Goal: Information Seeking & Learning: Learn about a topic

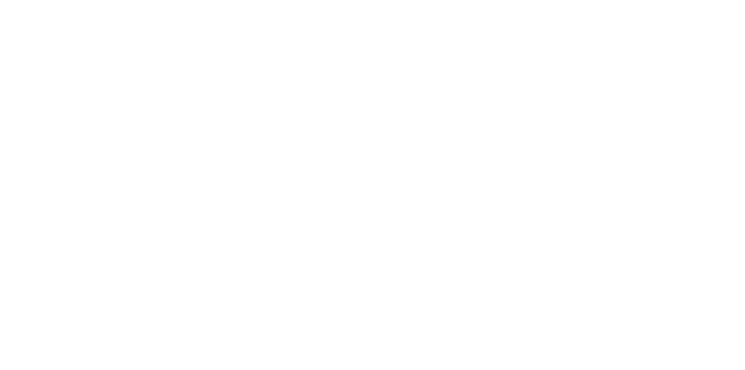
select select "+971"
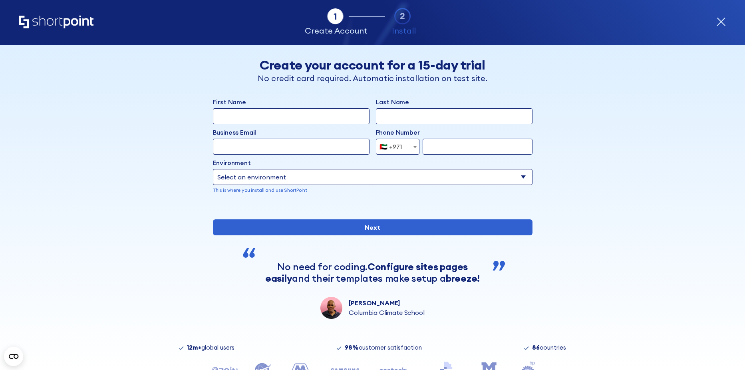
click at [68, 24] on icon "Home" at bounding box center [56, 22] width 74 height 13
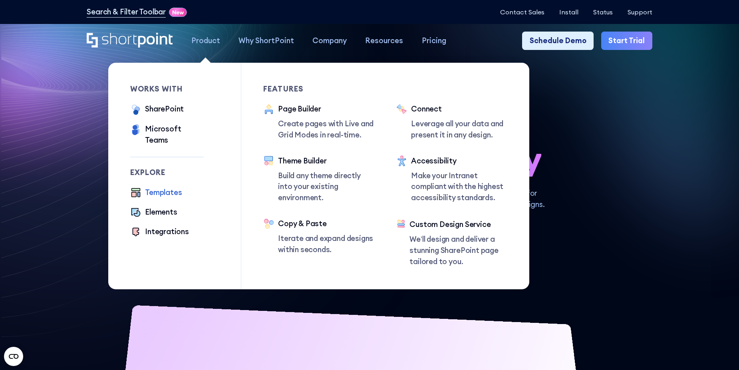
click at [164, 188] on div "Templates" at bounding box center [163, 192] width 37 height 11
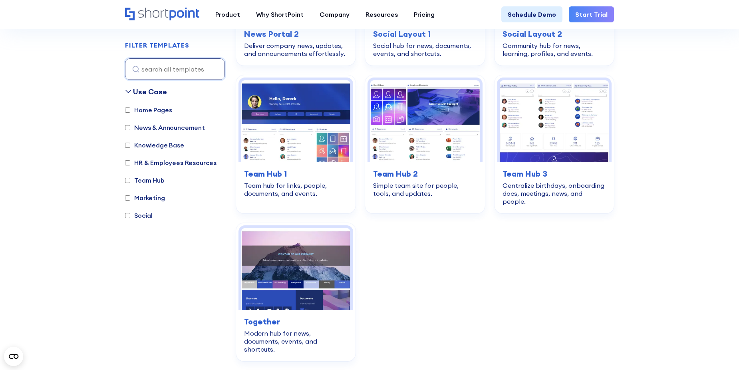
scroll to position [1318, 0]
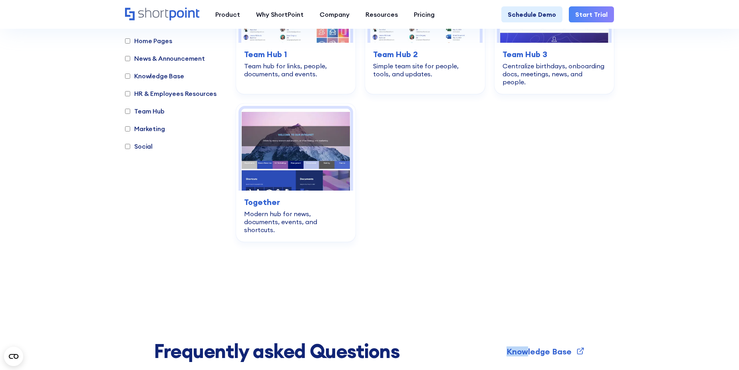
drag, startPoint x: 531, startPoint y: 317, endPoint x: 506, endPoint y: 246, distance: 75.4
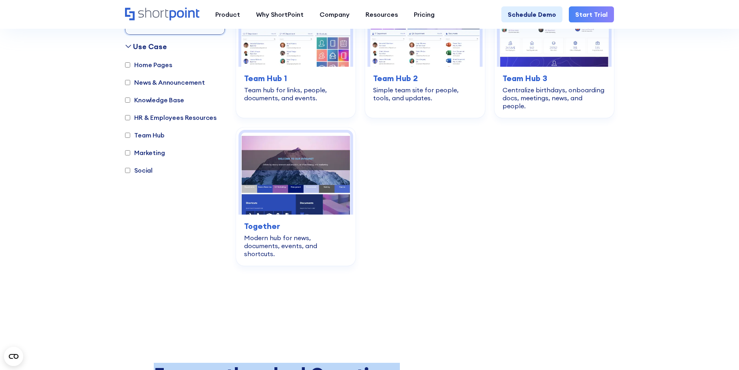
scroll to position [1278, 0]
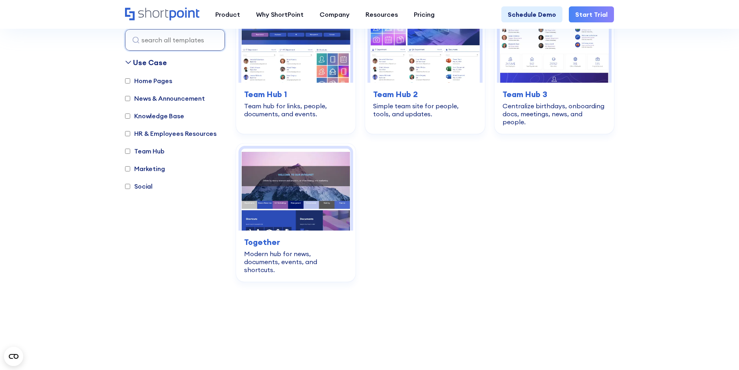
drag, startPoint x: 430, startPoint y: 237, endPoint x: 399, endPoint y: 175, distance: 70.0
click at [399, 175] on main "SHAREPOINT TEMPLATES Fully customizable SharePoint templates with ShortPoint Ex…" at bounding box center [369, 37] width 739 height 2630
drag, startPoint x: 217, startPoint y: 257, endPoint x: 391, endPoint y: 181, distance: 189.8
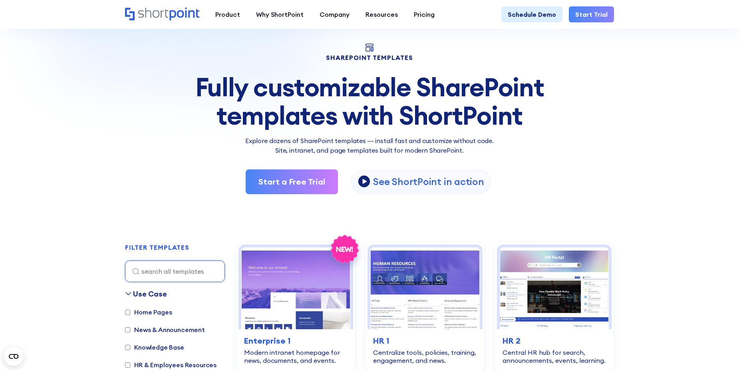
scroll to position [160, 0]
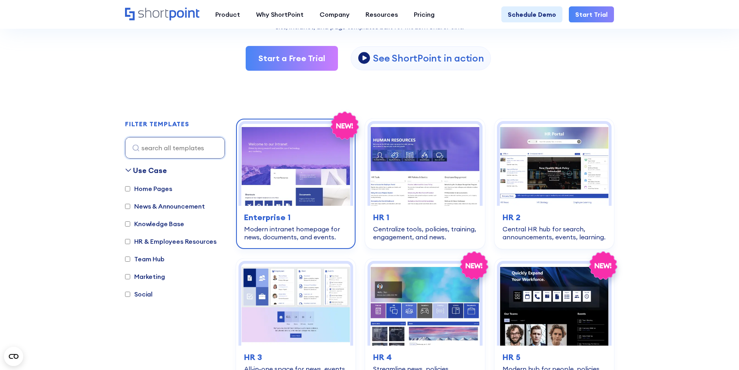
copy div "Industry Transport Corporate Modern HR Others Social Travel Retail News & Annou…"
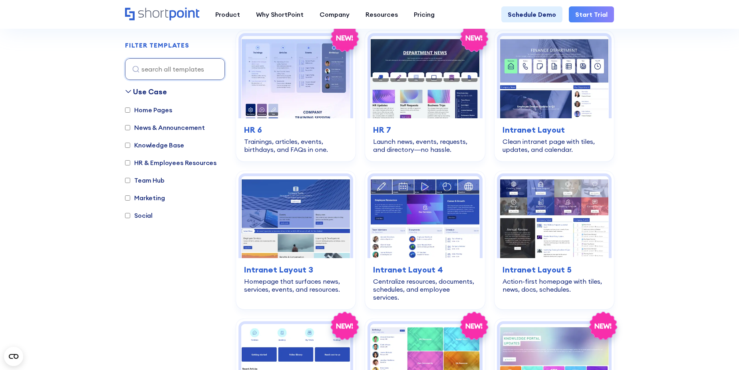
scroll to position [559, 0]
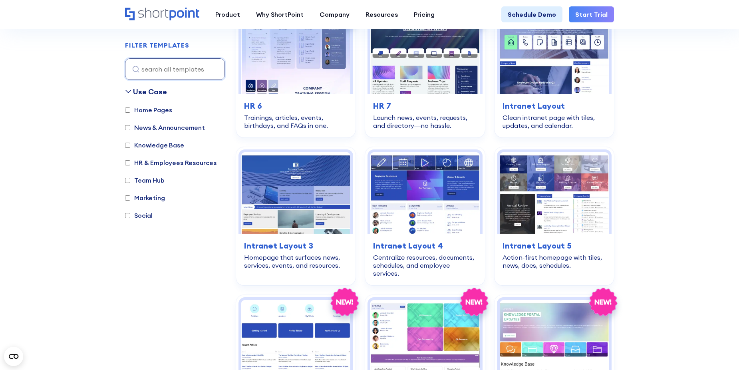
click at [156, 163] on label "HR & Employees Resources" at bounding box center [170, 163] width 91 height 10
click at [130, 163] on input "HR & Employees Resources" at bounding box center [127, 162] width 5 height 5
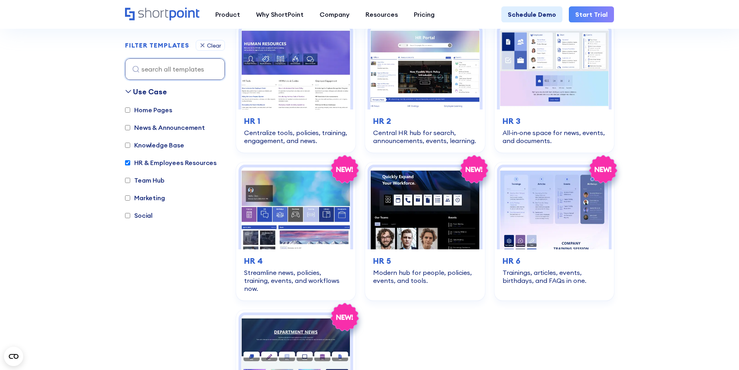
scroll to position [238, 0]
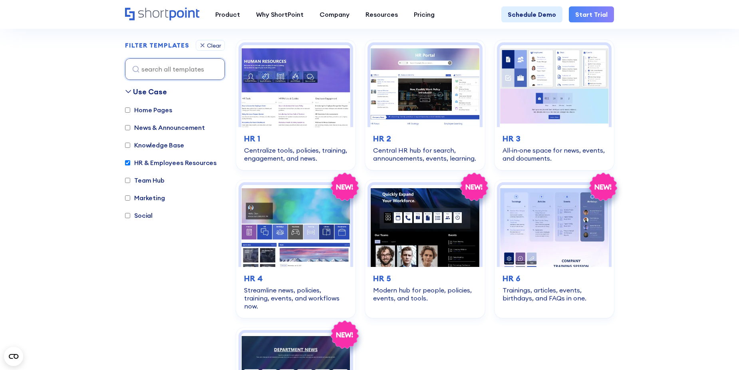
click at [154, 163] on label "HR & Employees Resources" at bounding box center [170, 163] width 91 height 10
click at [130, 163] on input "HR & Employees Resources" at bounding box center [127, 162] width 5 height 5
checkbox input "false"
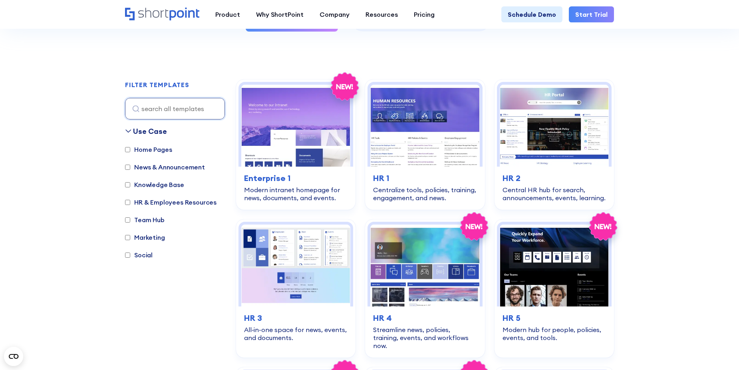
scroll to position [199, 0]
click at [172, 103] on input at bounding box center [175, 109] width 100 height 22
paste input "Employees Directory 1"
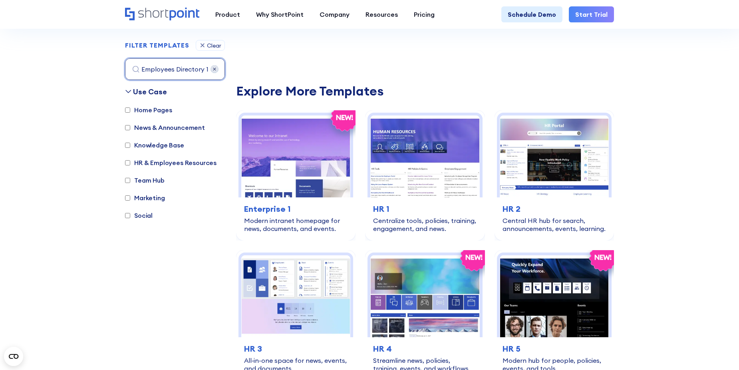
scroll to position [0, 0]
type input "Employee"
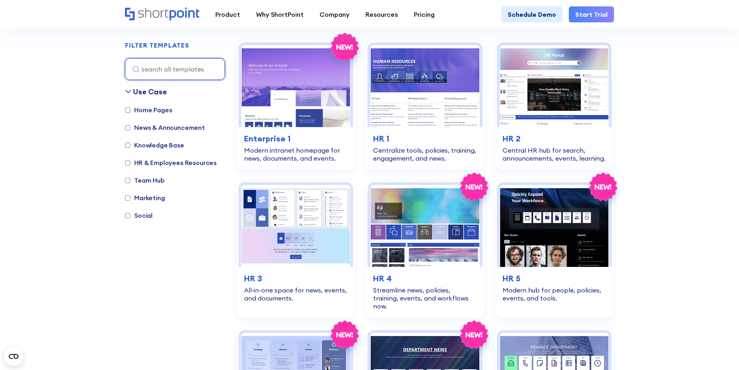
click at [133, 68] on input at bounding box center [175, 69] width 100 height 22
paste input "Enterprise"
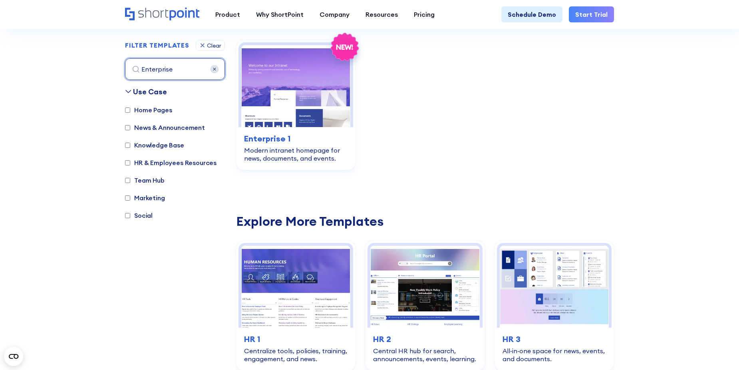
type input "Enterprise"
click at [216, 70] on img at bounding box center [215, 69] width 8 height 8
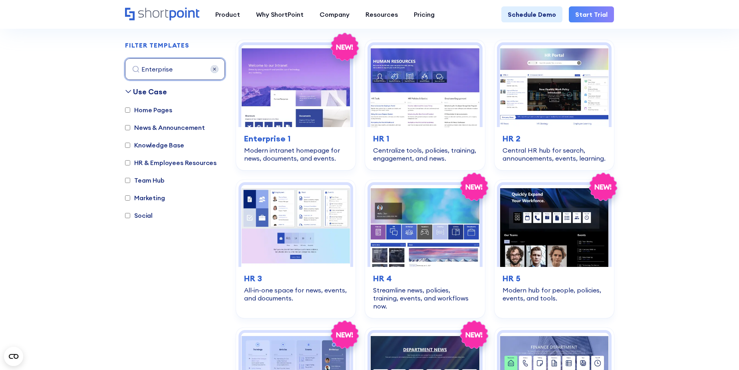
click at [187, 70] on input "Enterprise" at bounding box center [175, 69] width 100 height 22
paste input "Knowledge"
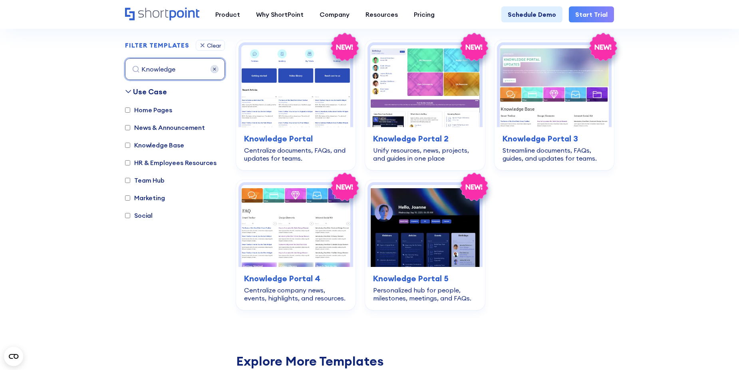
click at [183, 68] on input "Knowledge" at bounding box center [175, 69] width 100 height 22
paste input "Social"
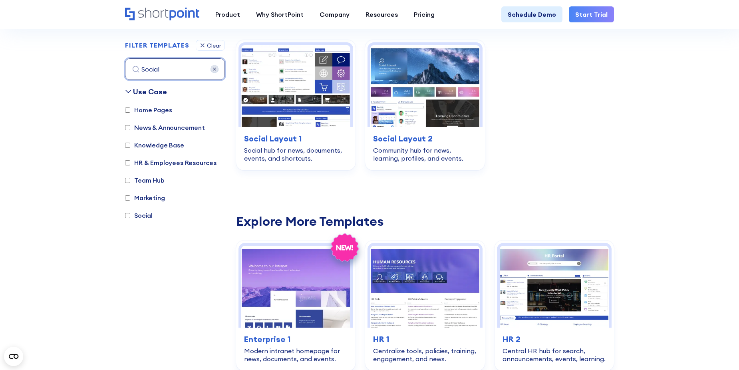
type input "Social"
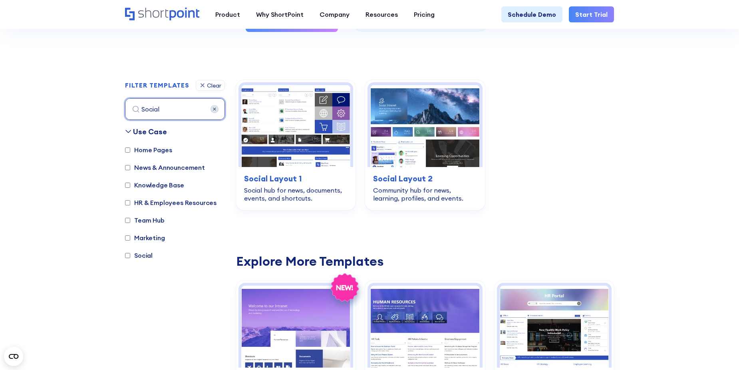
click at [211, 107] on img at bounding box center [215, 109] width 8 height 8
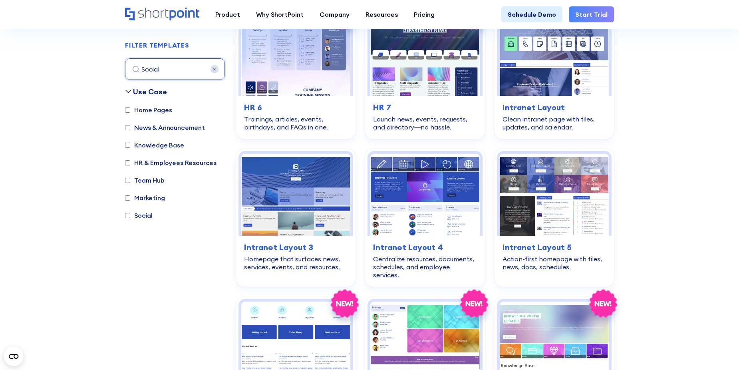
scroll to position [558, 0]
click at [161, 70] on input "Social" at bounding box center [175, 69] width 100 height 22
paste input "Knowledge"
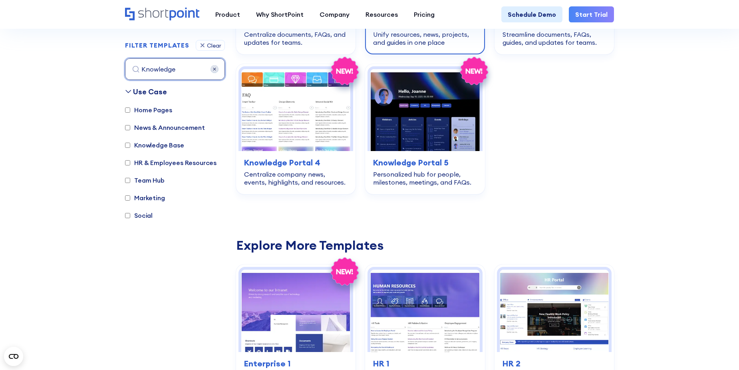
scroll to position [358, 0]
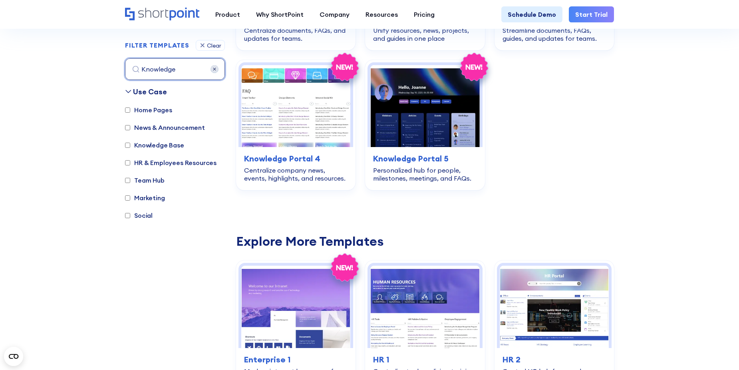
type input "Knowledge"
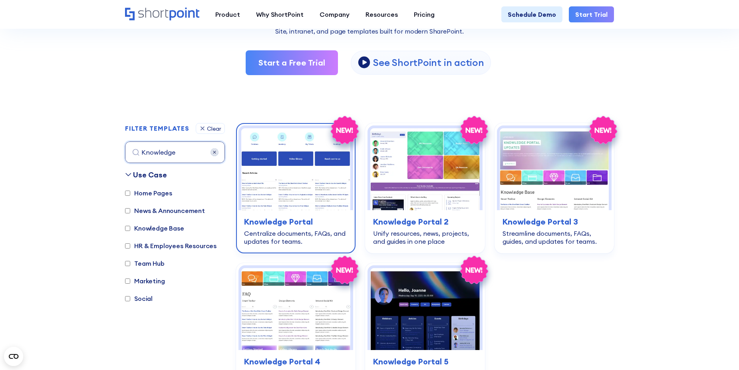
scroll to position [160, 0]
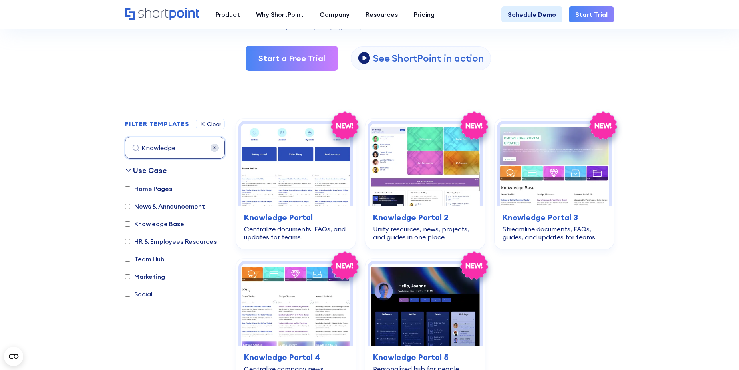
click at [213, 123] on div "Clear" at bounding box center [214, 124] width 14 height 6
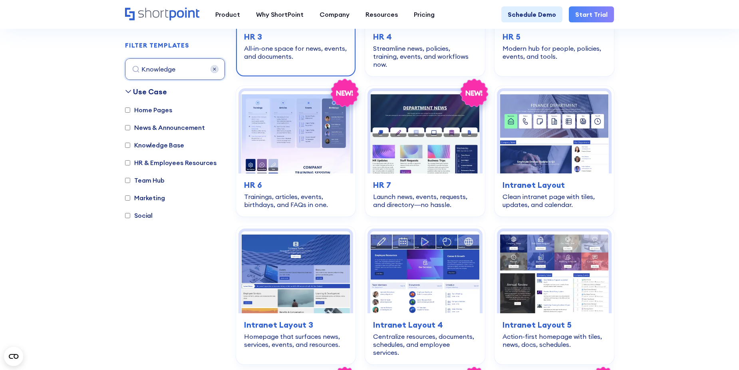
scroll to position [398, 0]
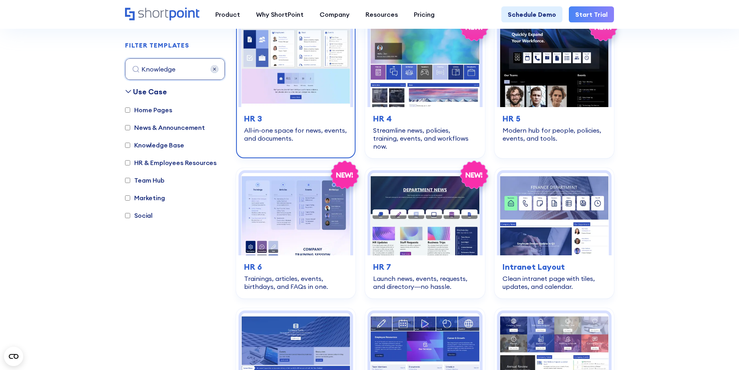
click at [295, 70] on img at bounding box center [295, 66] width 109 height 82
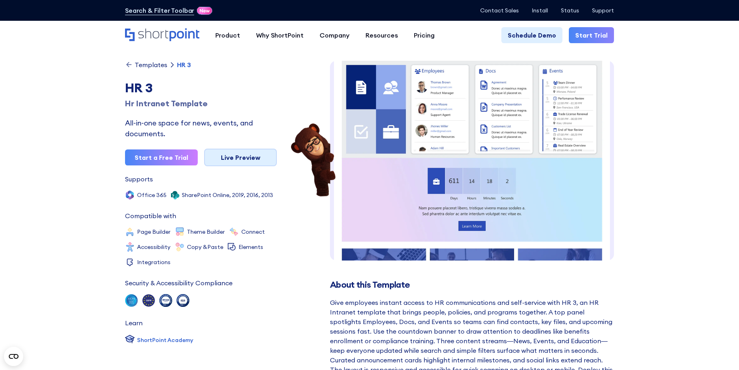
click at [235, 161] on link "Live Preview" at bounding box center [240, 158] width 73 height 18
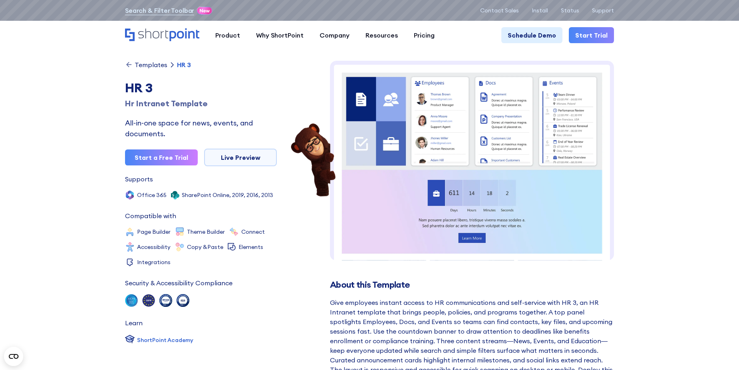
click at [154, 64] on div "Templates" at bounding box center [151, 65] width 33 height 6
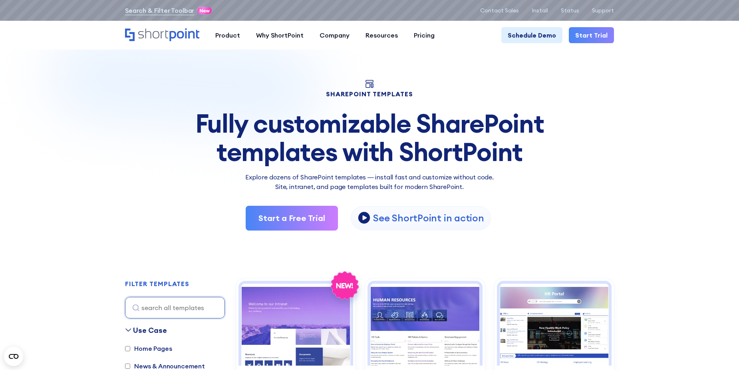
click at [147, 111] on div "Fully customizable SharePoint templates with ShortPoint" at bounding box center [369, 137] width 489 height 56
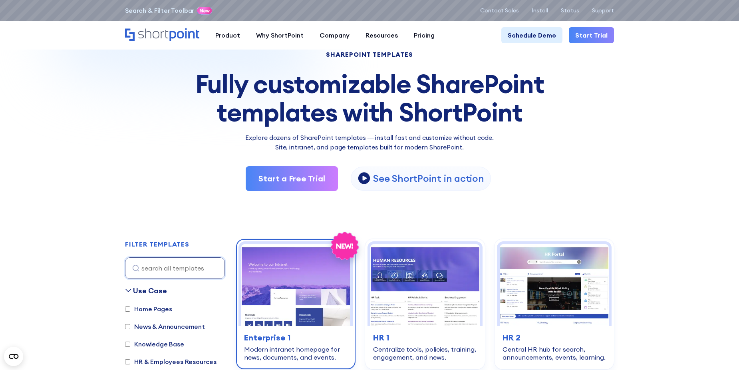
scroll to position [80, 0]
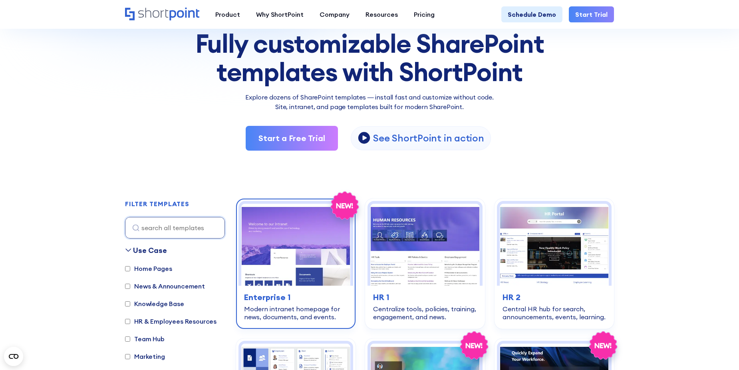
click at [281, 274] on img at bounding box center [295, 245] width 109 height 82
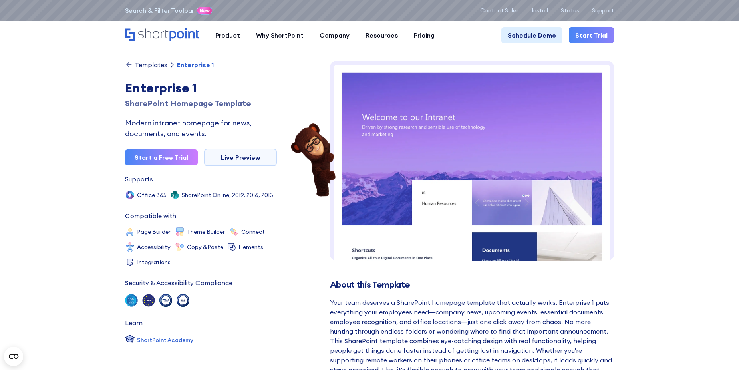
click at [139, 65] on div "Templates" at bounding box center [151, 65] width 33 height 6
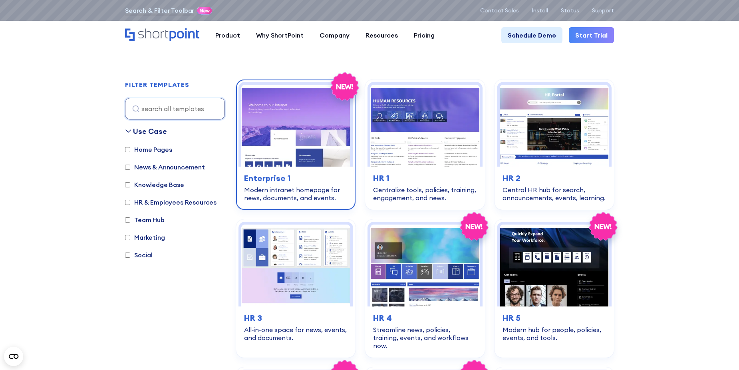
scroll to position [200, 0]
